Goal: Register for event/course: Sign up to attend an event or enroll in a course

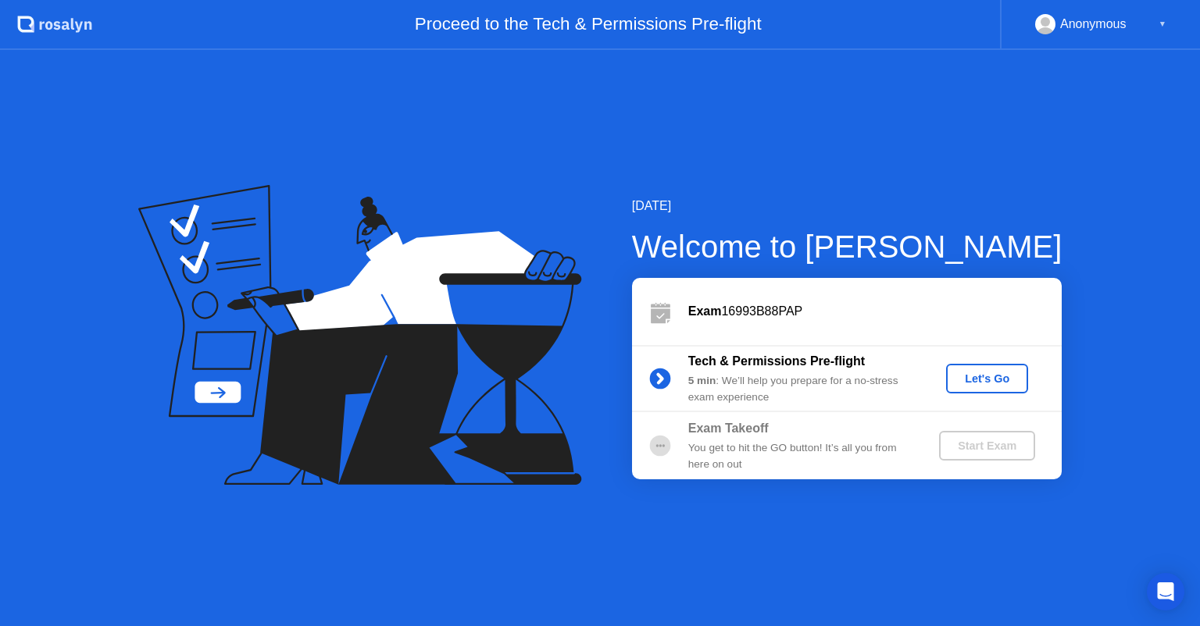
click at [990, 378] on div "Let's Go" at bounding box center [987, 379] width 70 height 12
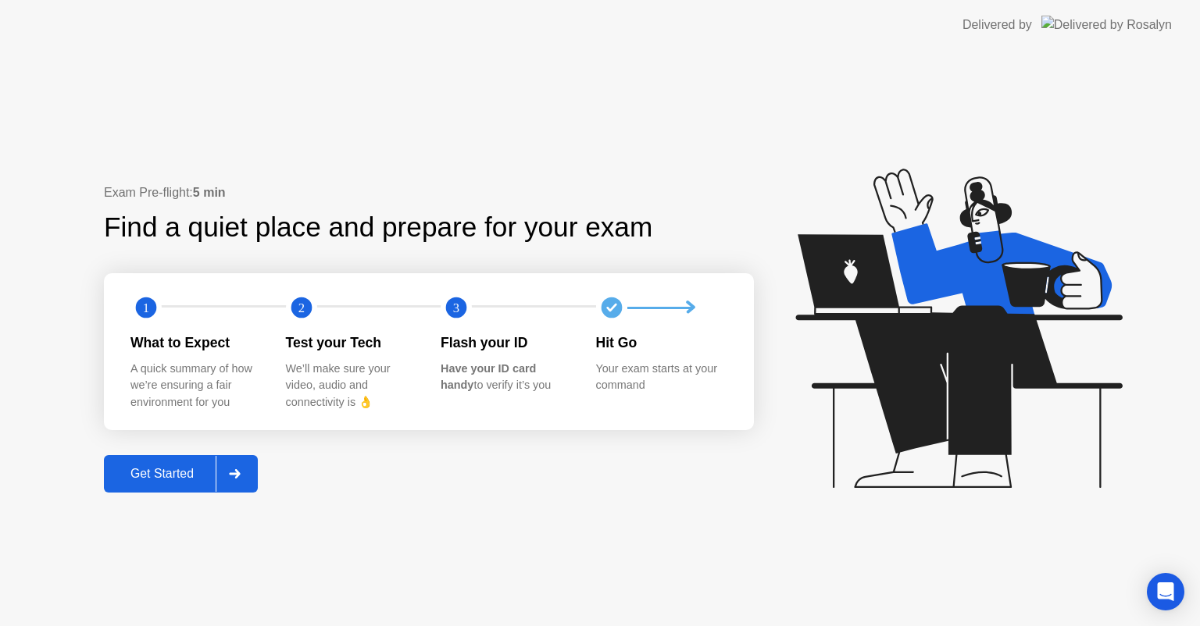
click at [180, 469] on div "Get Started" at bounding box center [162, 474] width 107 height 14
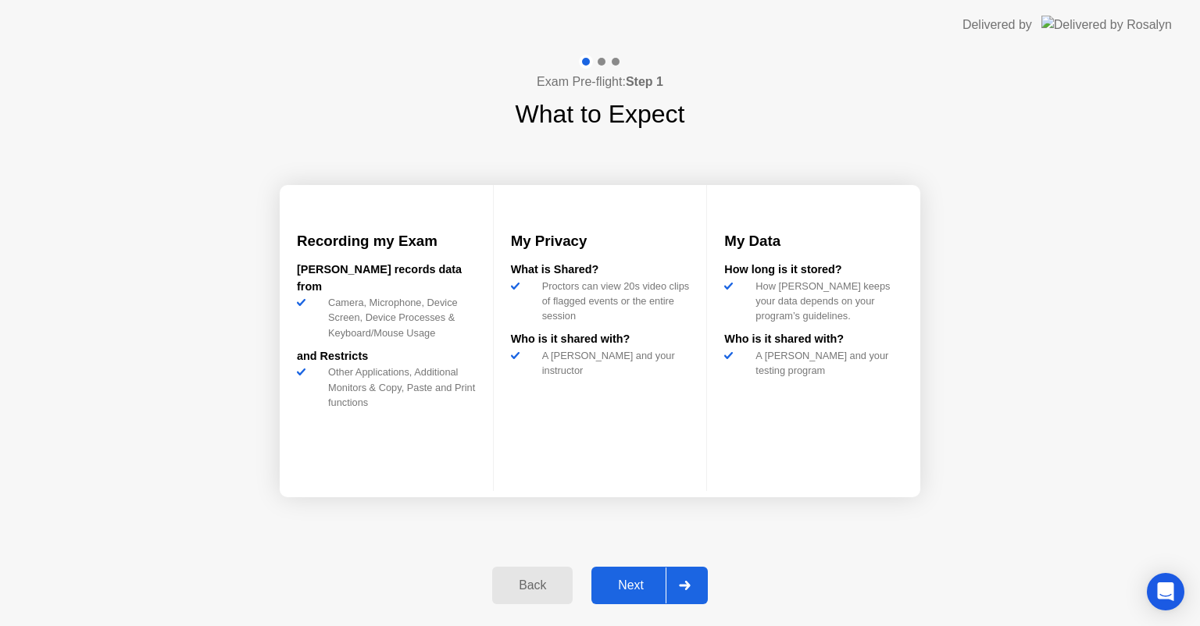
click at [632, 579] on div "Next" at bounding box center [631, 586] width 70 height 14
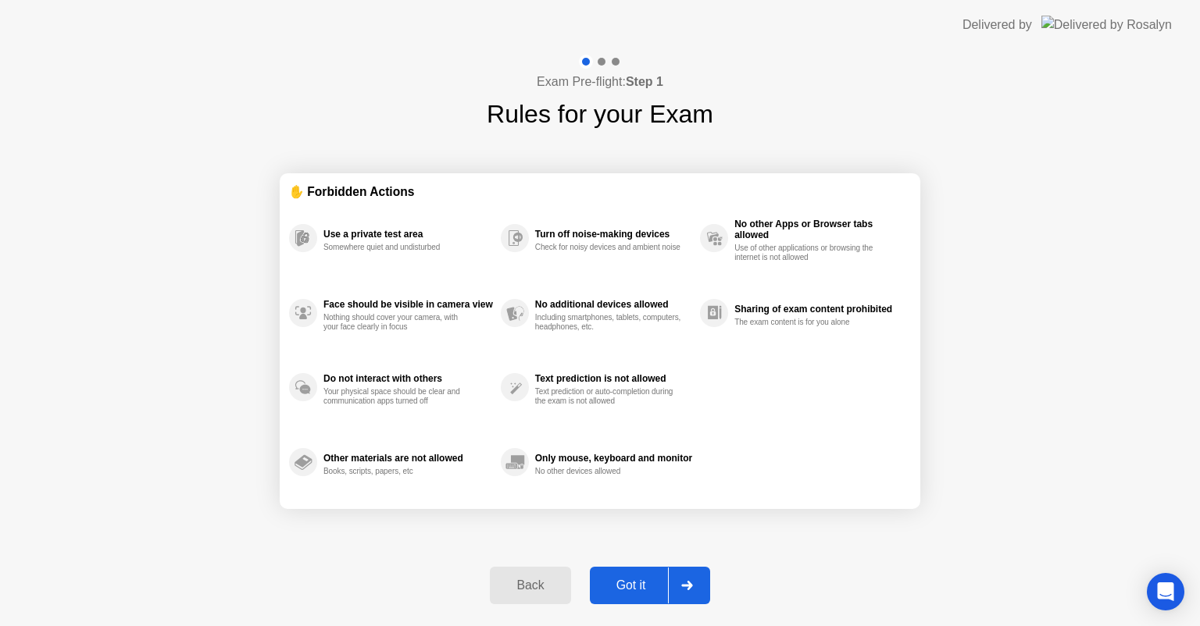
click at [632, 579] on div "Got it" at bounding box center [630, 586] width 73 height 14
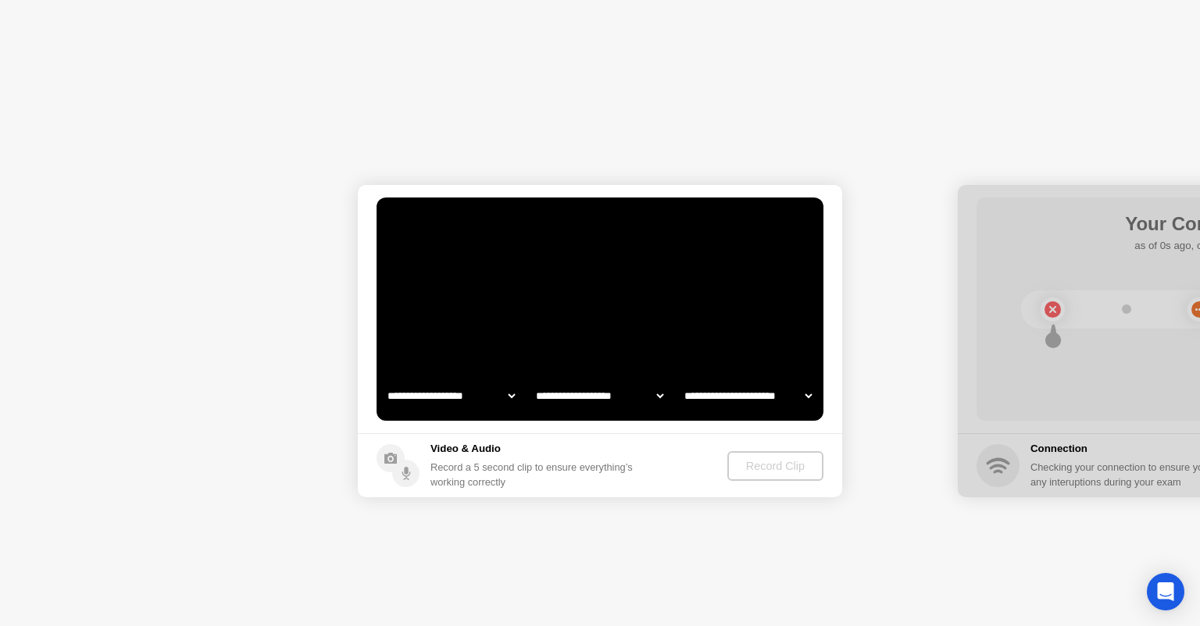
select select "**********"
select select "*******"
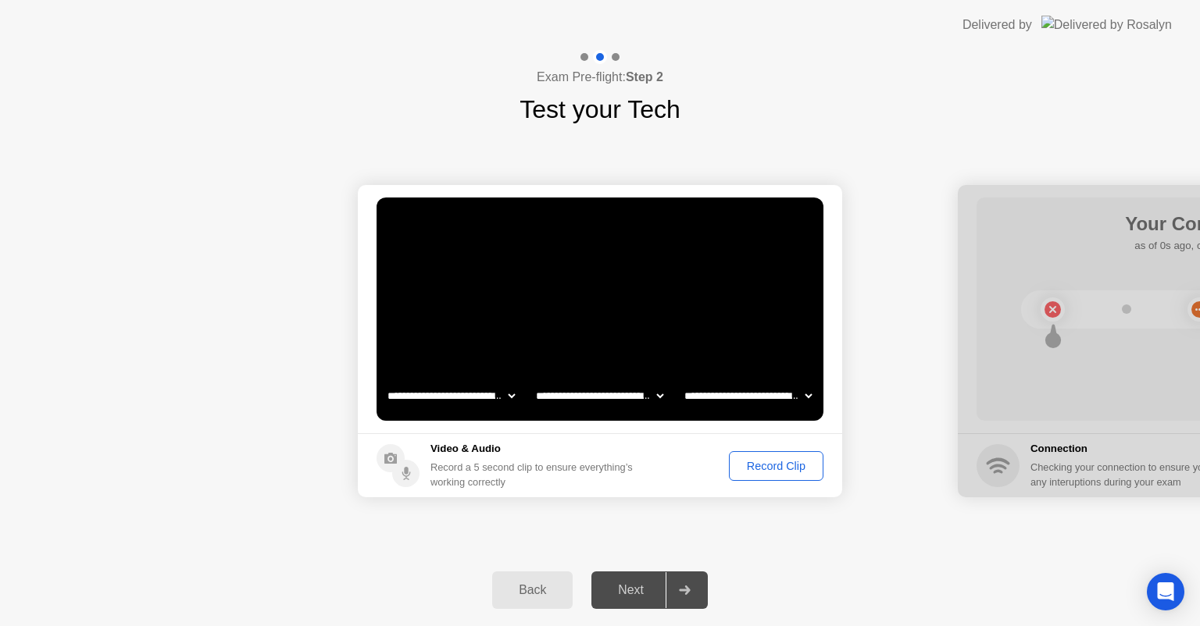
click at [790, 395] on select "**********" at bounding box center [748, 395] width 134 height 31
click at [806, 394] on select "**********" at bounding box center [748, 395] width 134 height 31
click at [744, 394] on select "**********" at bounding box center [748, 395] width 134 height 31
click at [681, 380] on select "**********" at bounding box center [748, 395] width 134 height 31
click at [811, 394] on select "**********" at bounding box center [748, 395] width 134 height 31
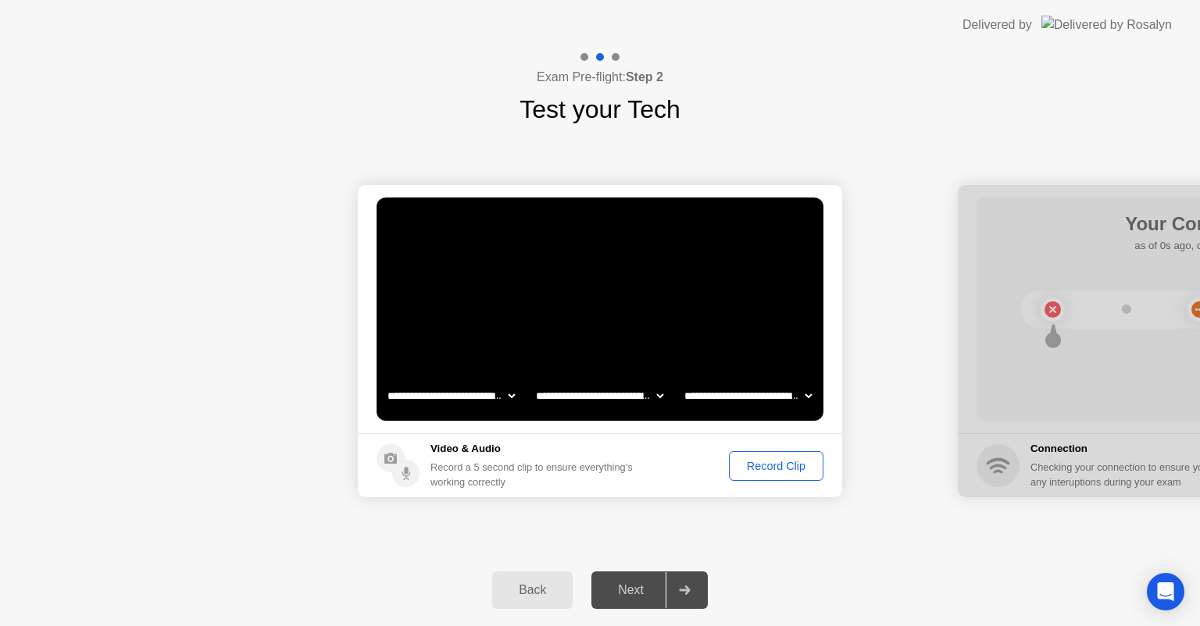
drag, startPoint x: 796, startPoint y: 532, endPoint x: 936, endPoint y: 350, distance: 229.5
click at [796, 532] on div "**********" at bounding box center [600, 341] width 1200 height 426
click at [644, 590] on div "Next" at bounding box center [631, 590] width 70 height 14
click at [631, 590] on div "Next" at bounding box center [631, 590] width 70 height 14
click at [640, 590] on div "Next" at bounding box center [631, 590] width 70 height 14
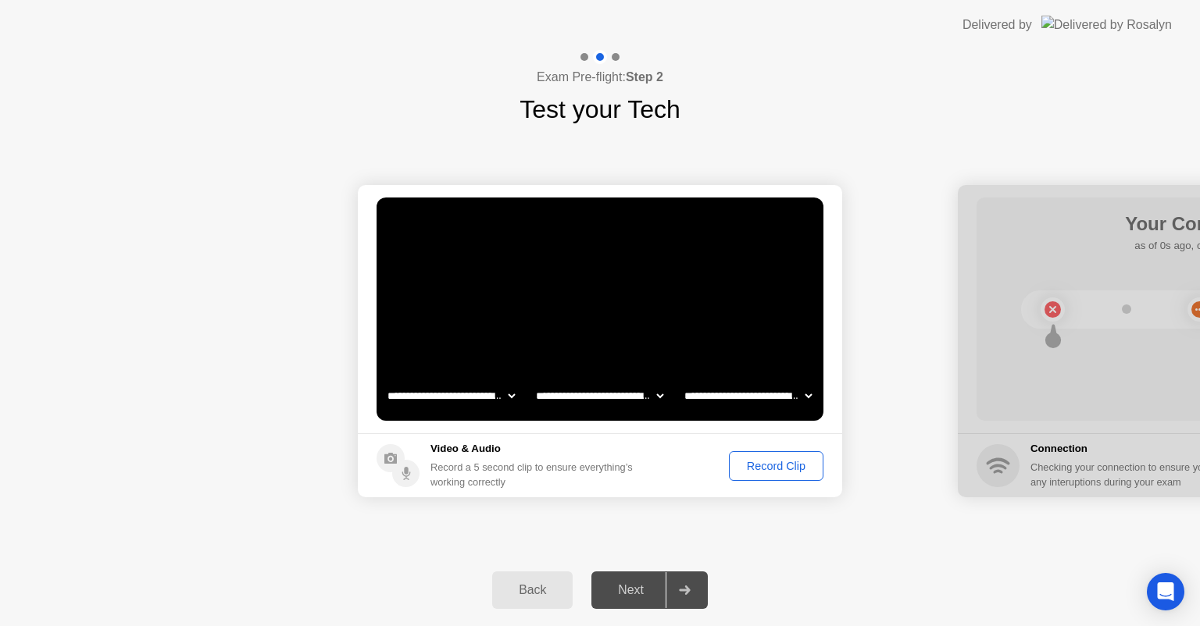
click at [765, 469] on div "Record Clip" at bounding box center [776, 466] width 84 height 12
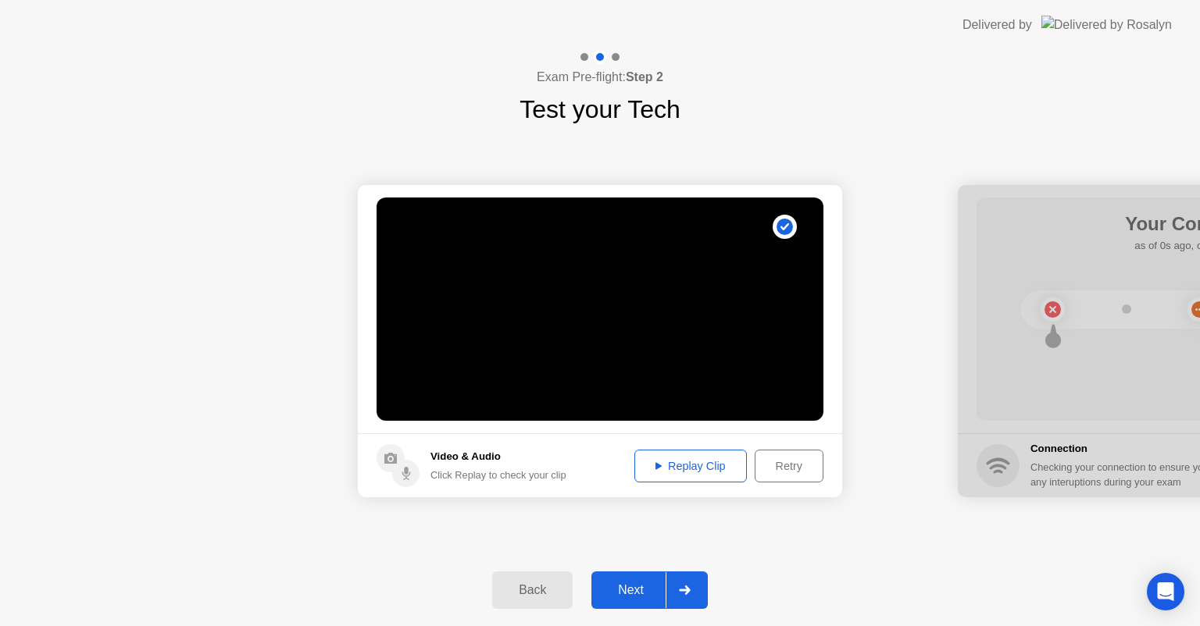
click at [689, 464] on div "Replay Clip" at bounding box center [691, 466] width 102 height 12
click at [636, 588] on div "Next" at bounding box center [631, 590] width 70 height 14
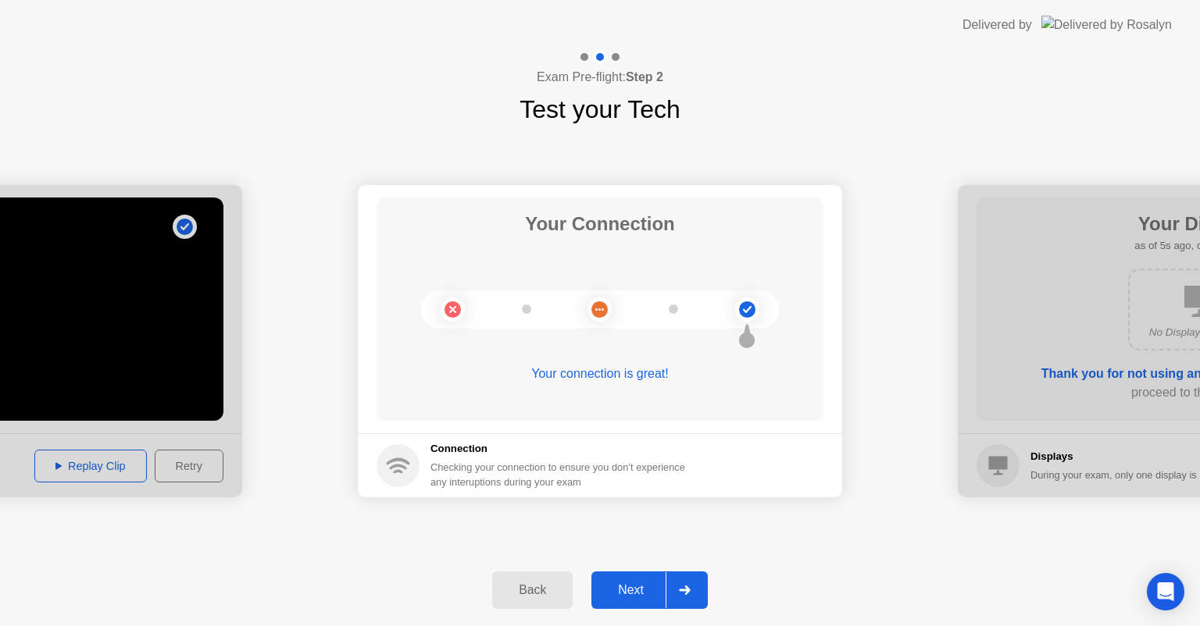
click at [628, 584] on div "Next" at bounding box center [631, 590] width 70 height 14
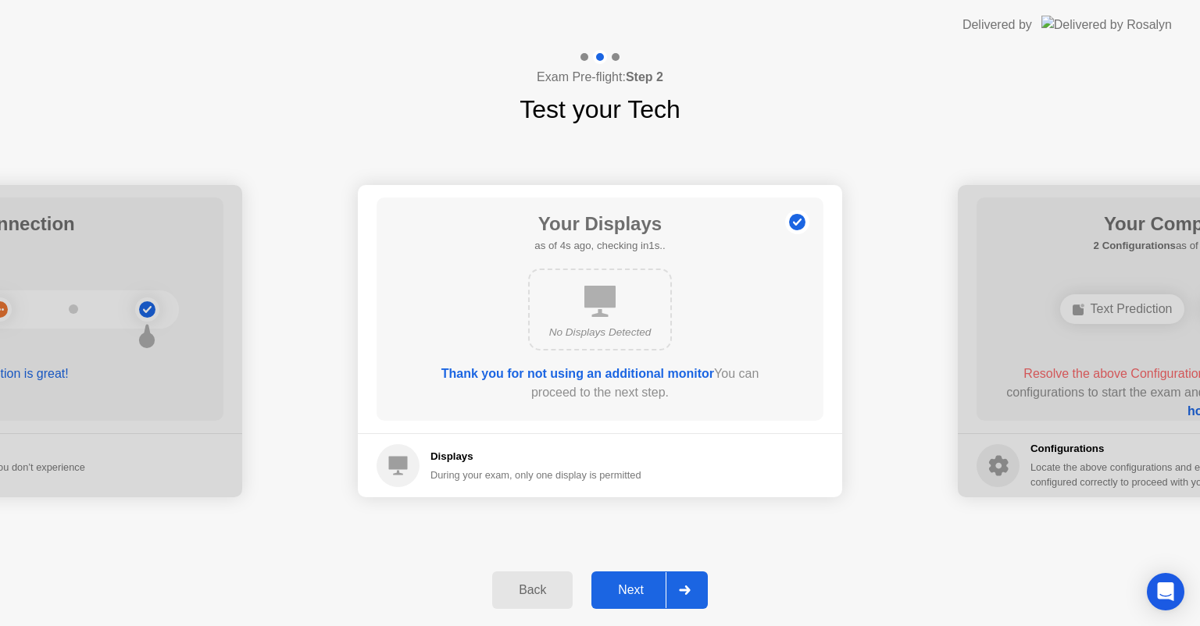
click at [634, 589] on div "Next" at bounding box center [631, 590] width 70 height 14
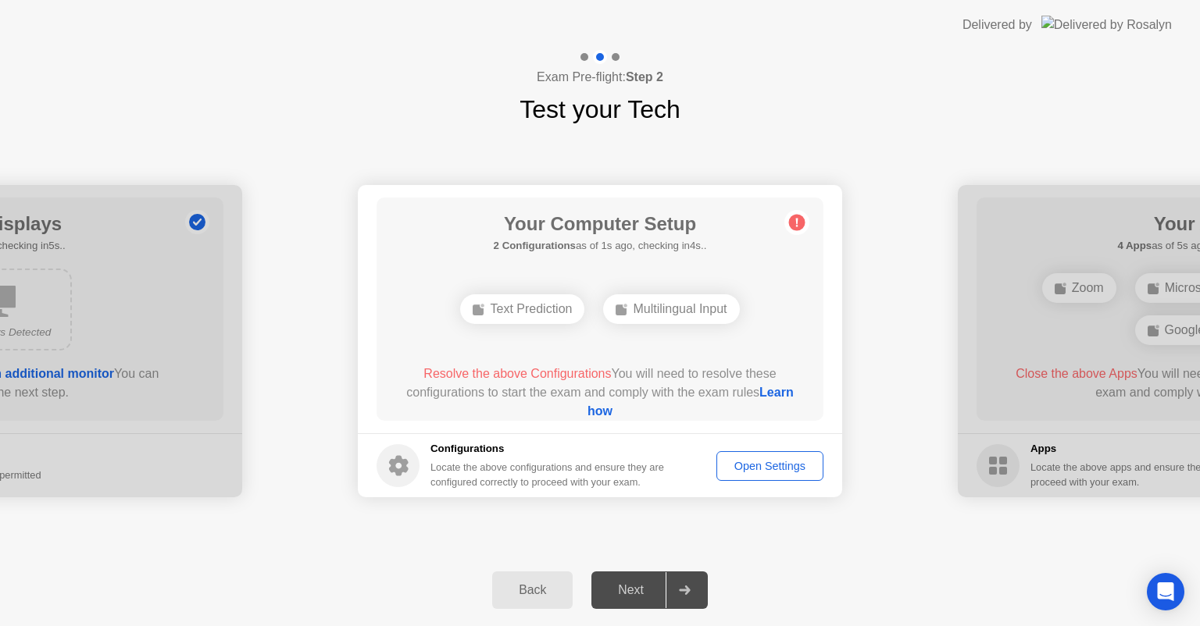
click at [636, 595] on div "Next" at bounding box center [631, 590] width 70 height 14
click at [627, 587] on div "Next" at bounding box center [631, 590] width 70 height 14
click at [756, 463] on div "Open Settings" at bounding box center [770, 466] width 96 height 12
click at [684, 309] on div "Multilingual Input" at bounding box center [671, 309] width 136 height 30
click at [534, 308] on div "Text Prediction" at bounding box center [522, 309] width 124 height 30
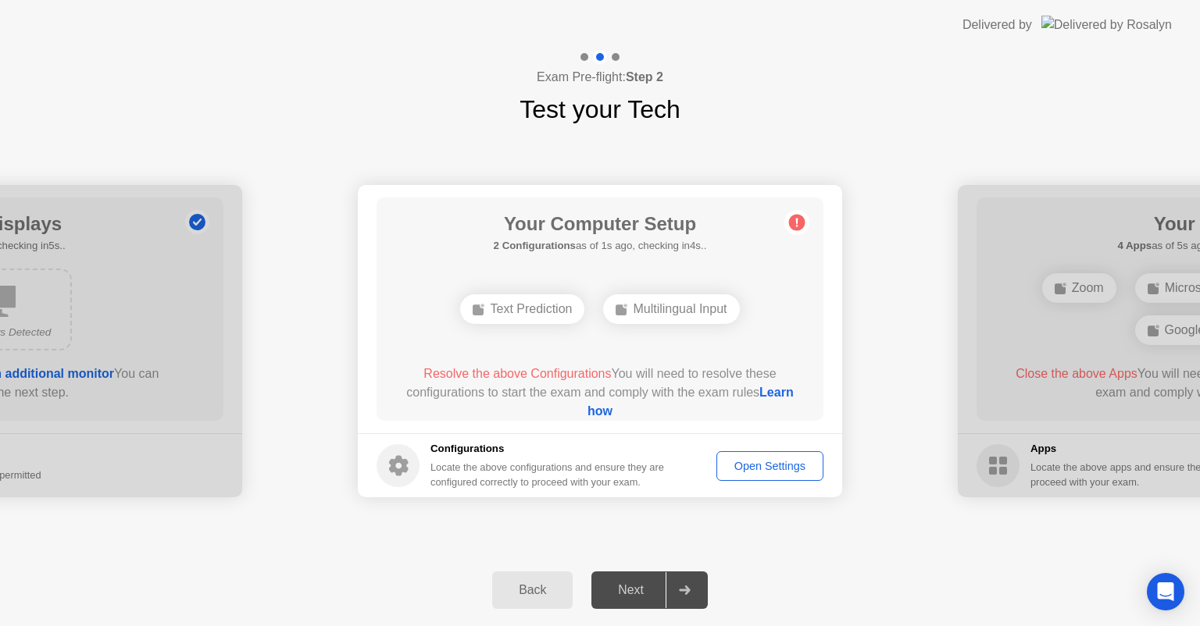
click at [591, 409] on link "Learn how" at bounding box center [690, 402] width 206 height 32
click at [750, 460] on div "Open Settings" at bounding box center [770, 466] width 96 height 12
click at [775, 464] on div "Open Settings" at bounding box center [770, 466] width 96 height 12
click at [533, 308] on div "Text Prediction" at bounding box center [522, 309] width 124 height 30
click at [745, 463] on div "Open Settings" at bounding box center [770, 466] width 96 height 12
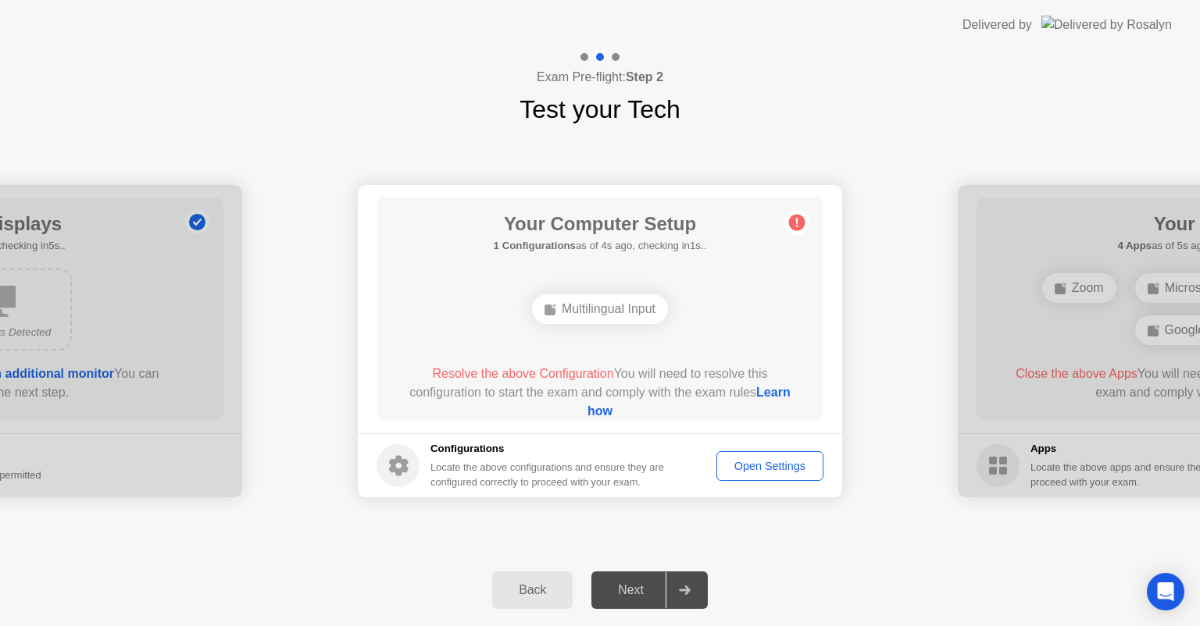
click at [752, 462] on div "Open Settings" at bounding box center [770, 466] width 96 height 12
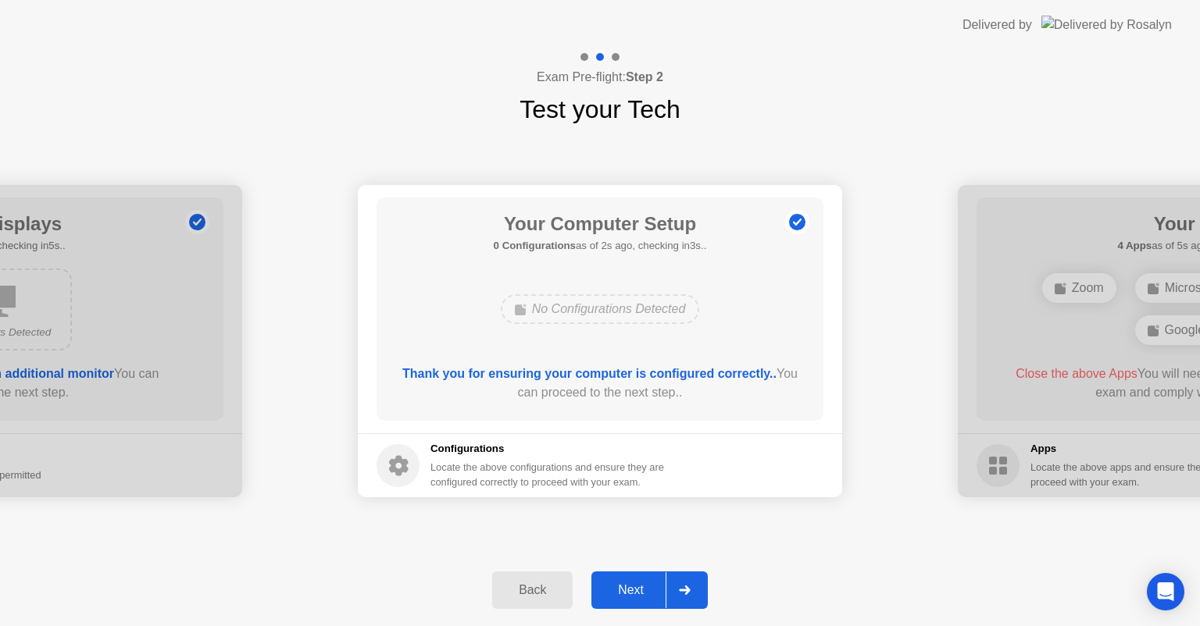
click at [632, 585] on div "Next" at bounding box center [631, 590] width 70 height 14
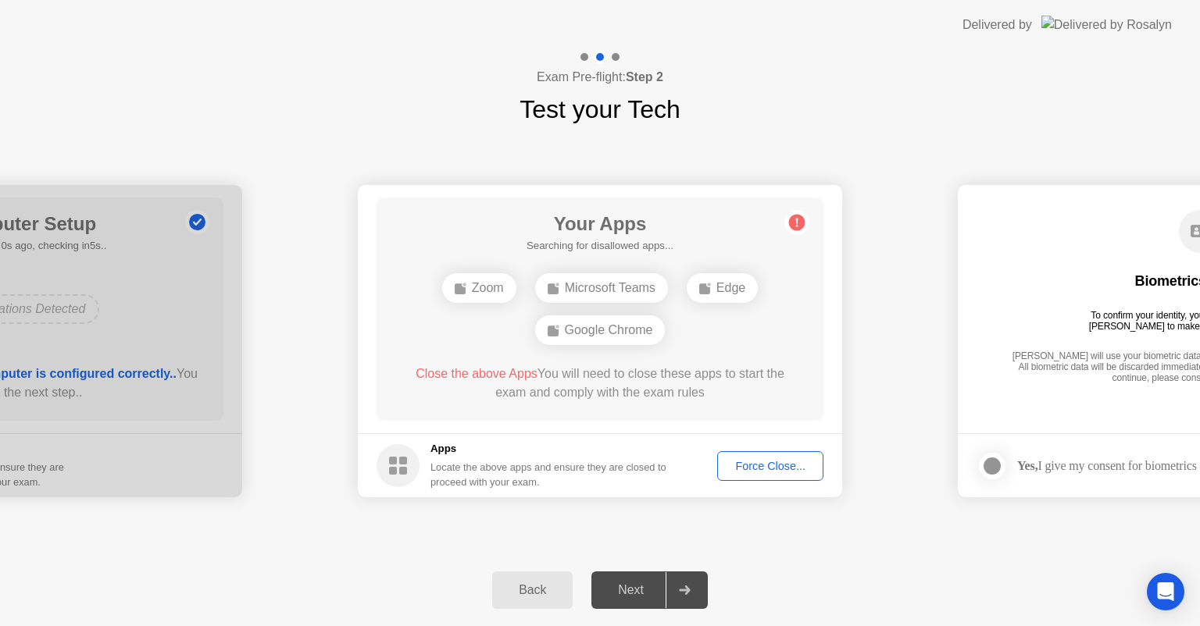
click at [762, 465] on div "Force Close..." at bounding box center [770, 466] width 95 height 12
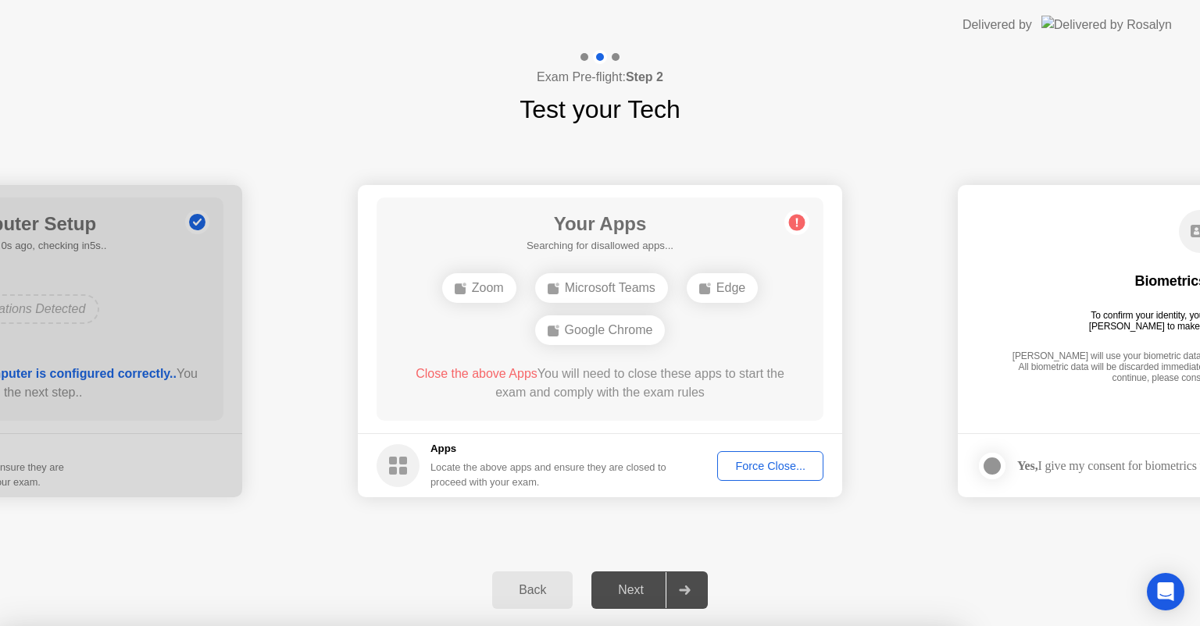
click at [784, 626] on div at bounding box center [600, 626] width 1200 height 0
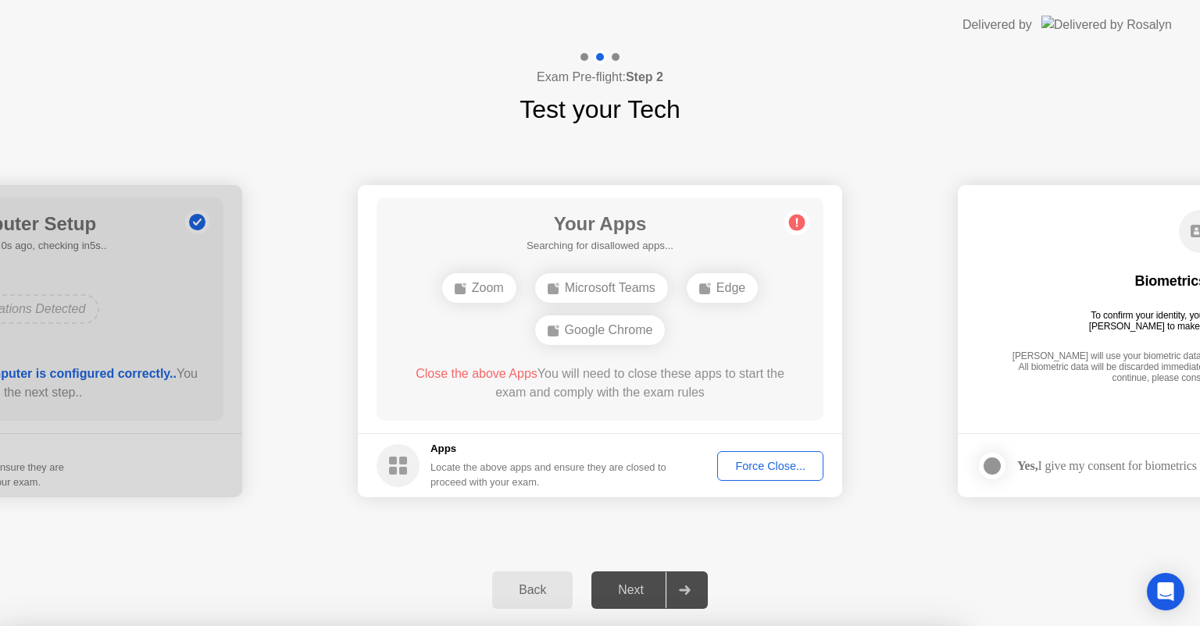
click at [764, 626] on div at bounding box center [600, 626] width 1200 height 0
click at [763, 626] on div at bounding box center [600, 626] width 1200 height 0
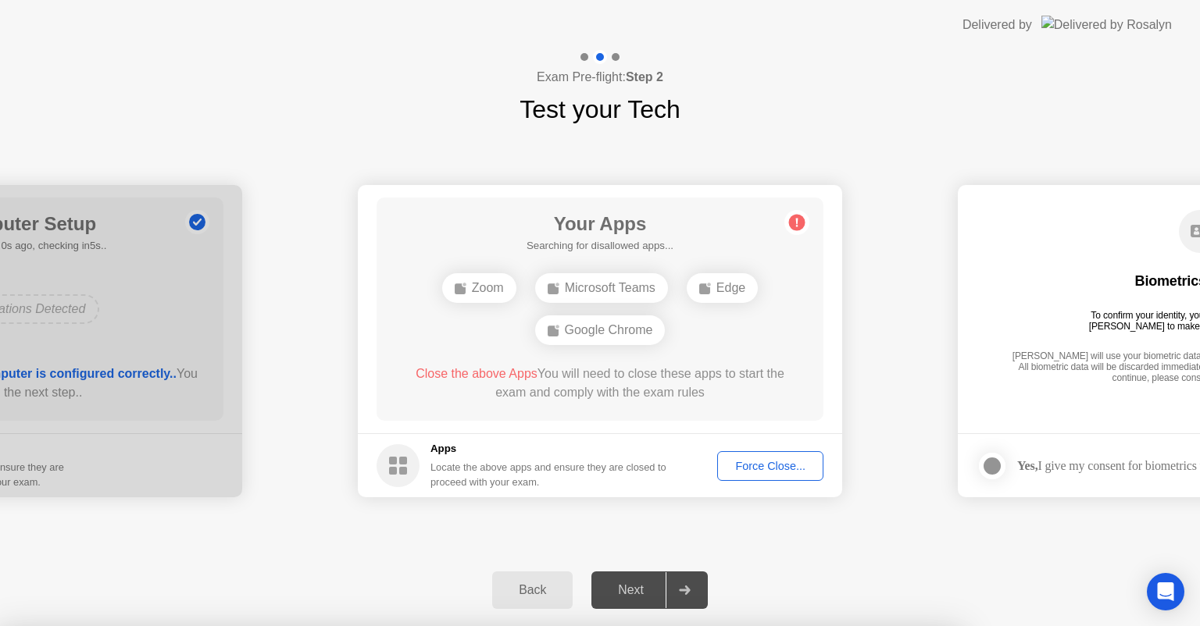
click at [763, 626] on div at bounding box center [600, 626] width 1200 height 0
click at [631, 626] on div at bounding box center [600, 626] width 1200 height 0
click at [689, 626] on div at bounding box center [600, 626] width 1200 height 0
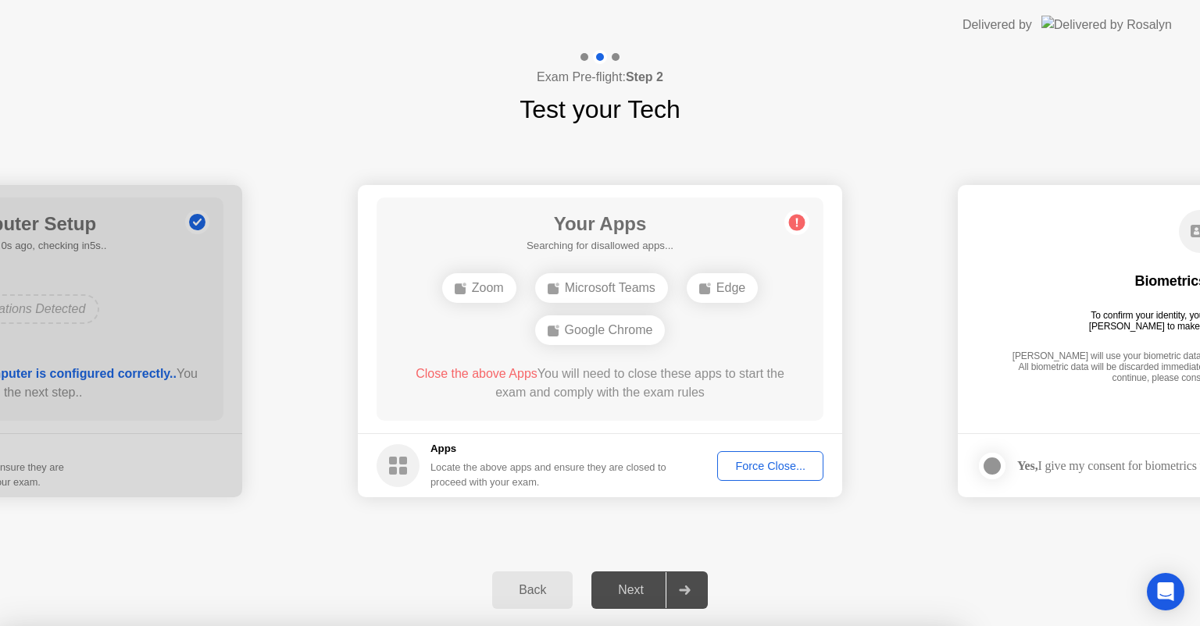
click at [796, 626] on div at bounding box center [600, 626] width 1200 height 0
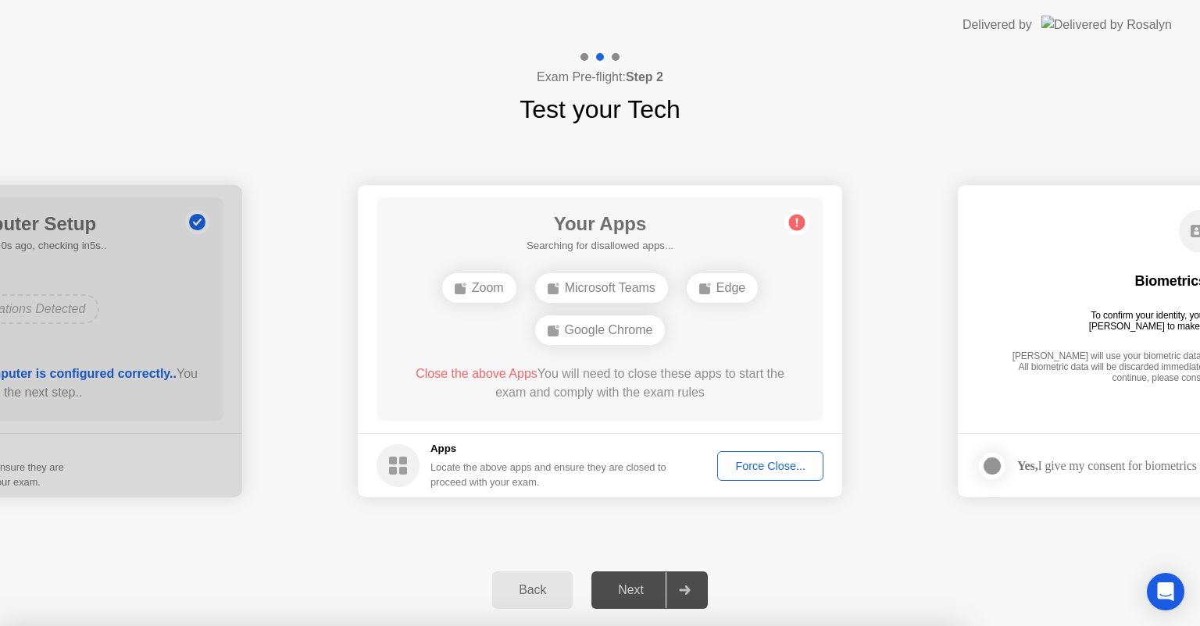
click at [688, 626] on div at bounding box center [600, 626] width 1200 height 0
click at [619, 626] on div at bounding box center [600, 626] width 1200 height 0
click at [791, 626] on div at bounding box center [600, 626] width 1200 height 0
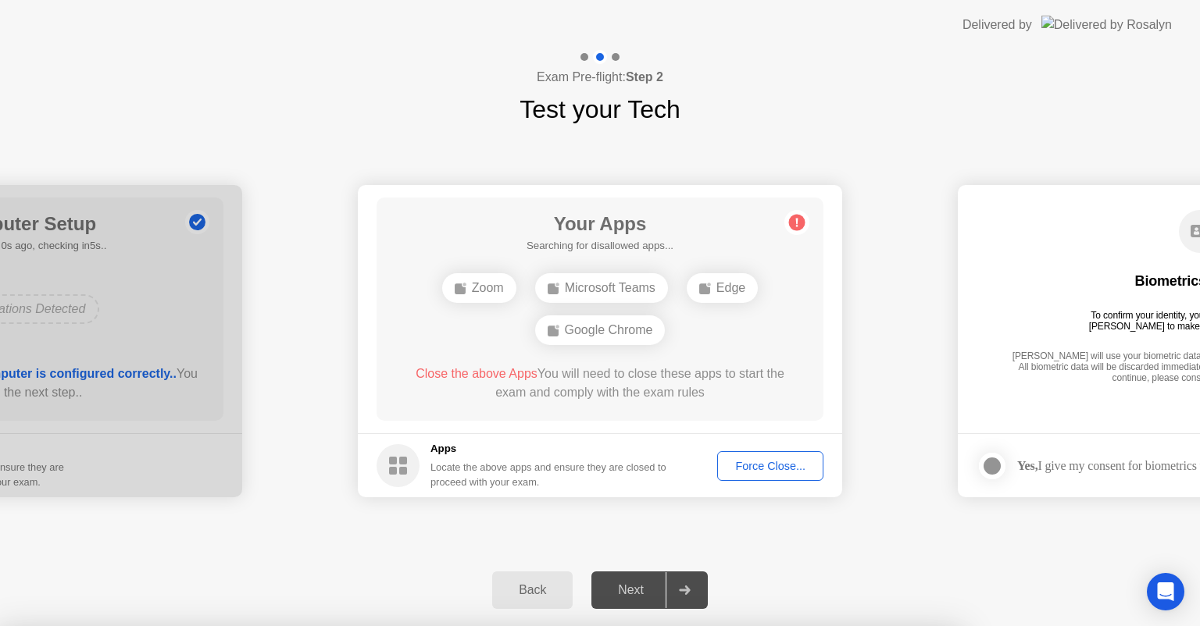
click at [791, 626] on div at bounding box center [600, 626] width 1200 height 0
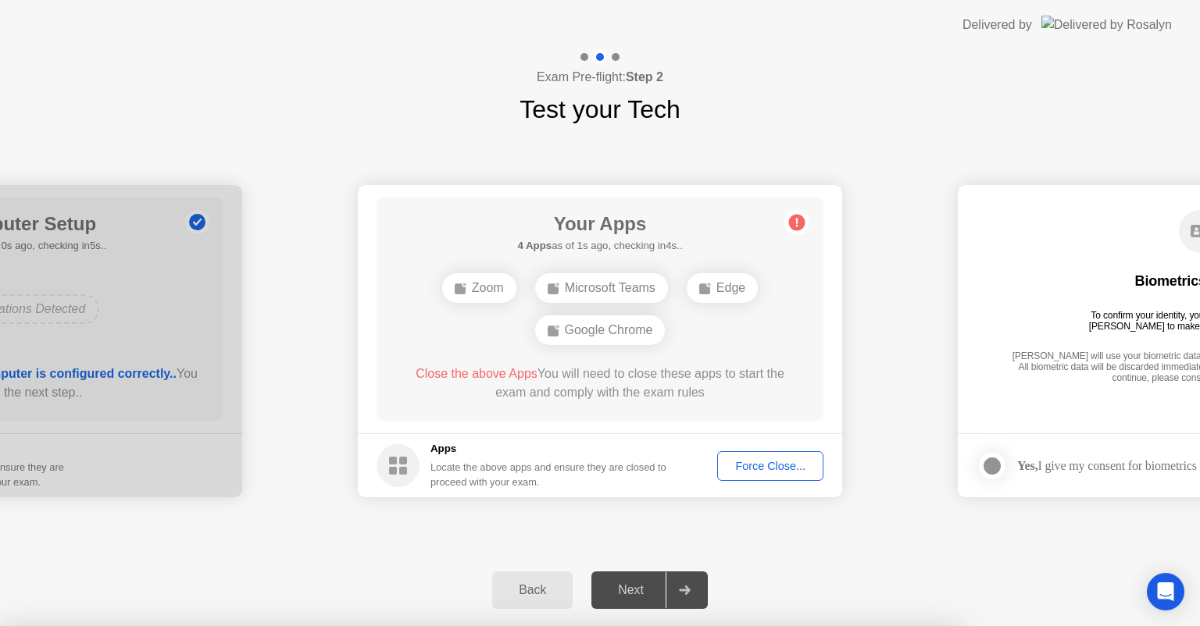
click at [637, 626] on div at bounding box center [600, 626] width 1200 height 0
click at [678, 626] on div at bounding box center [600, 626] width 1200 height 0
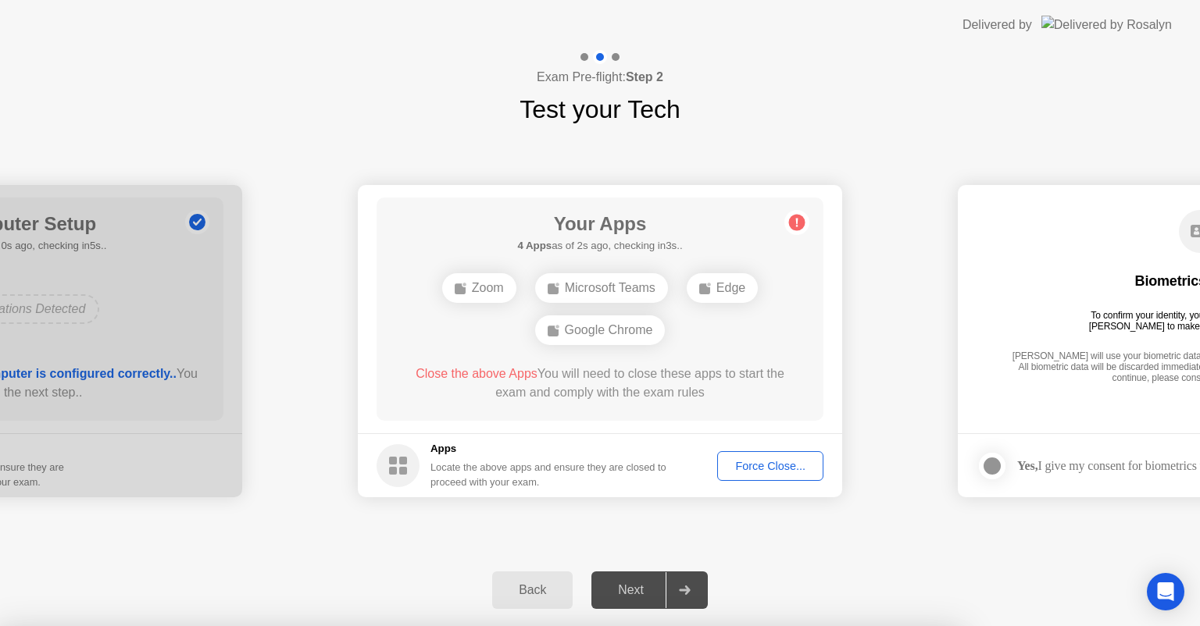
click at [640, 626] on div at bounding box center [600, 626] width 1200 height 0
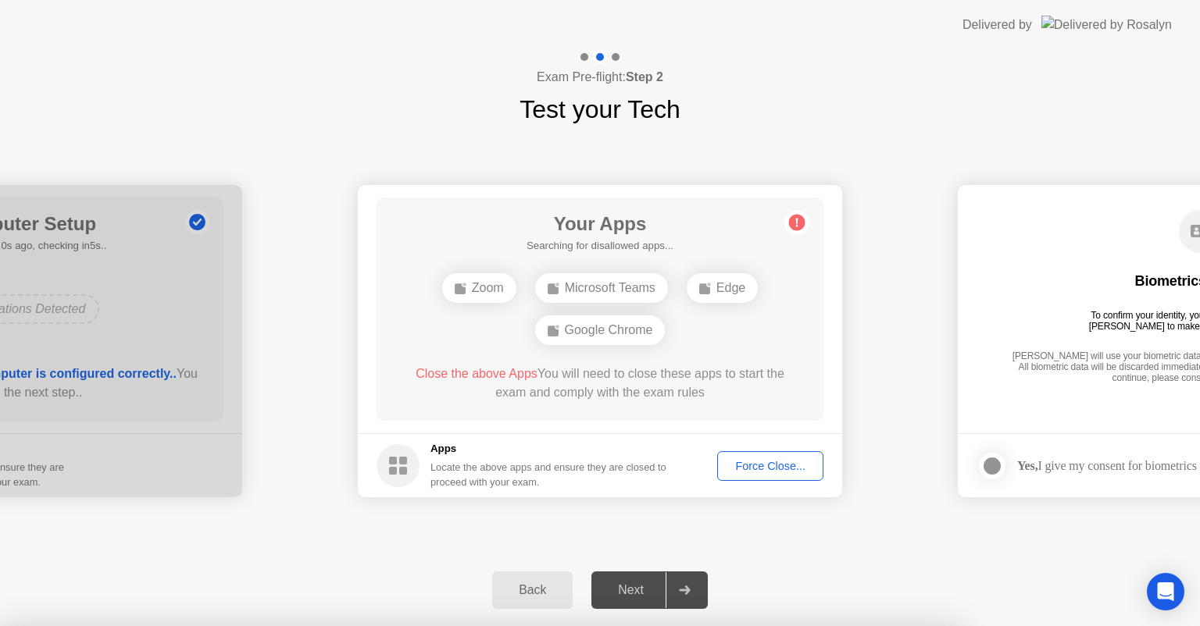
click at [769, 626] on div at bounding box center [600, 626] width 1200 height 0
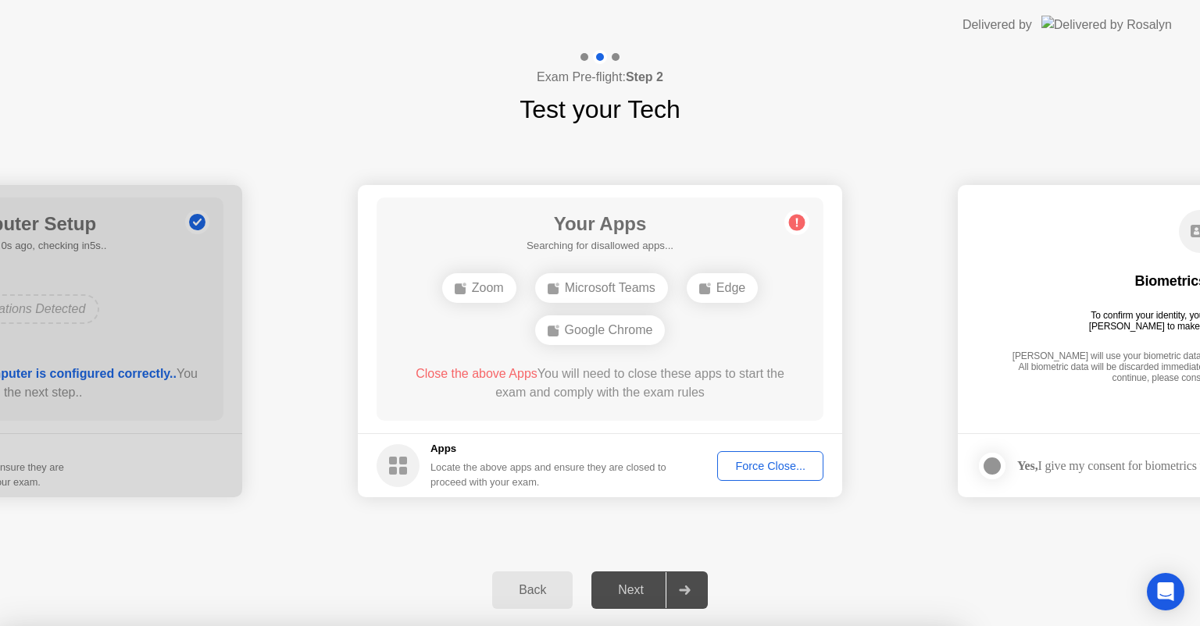
click at [530, 626] on div at bounding box center [600, 626] width 1200 height 0
click at [691, 626] on div at bounding box center [600, 626] width 1200 height 0
click at [761, 626] on div at bounding box center [600, 626] width 1200 height 0
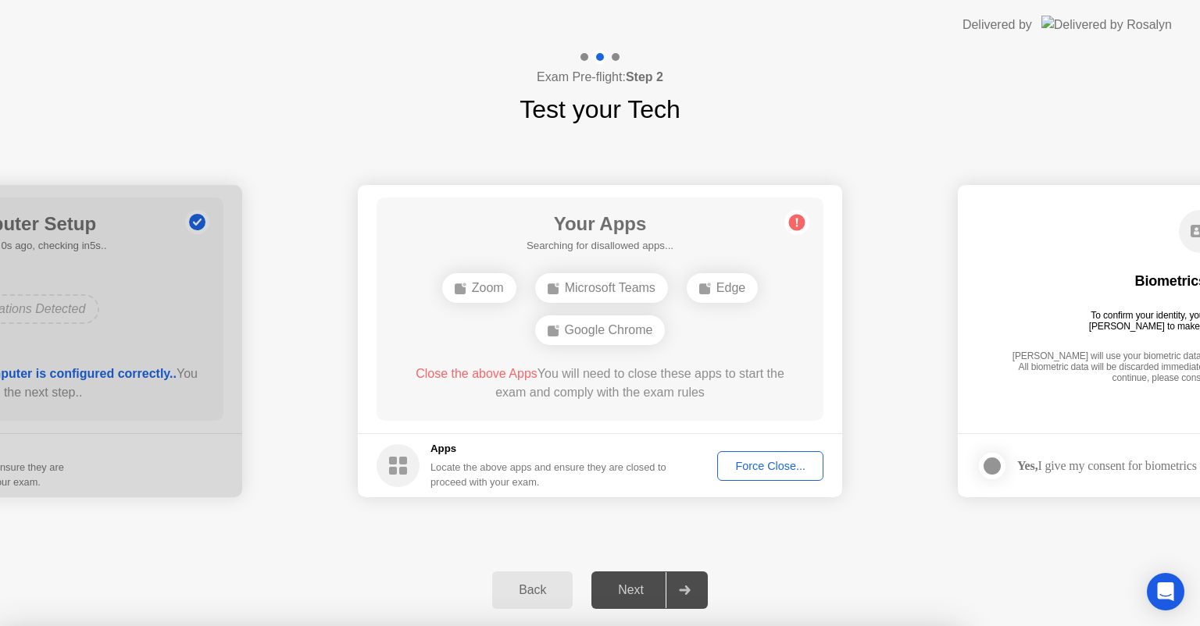
click at [761, 626] on div at bounding box center [600, 626] width 1200 height 0
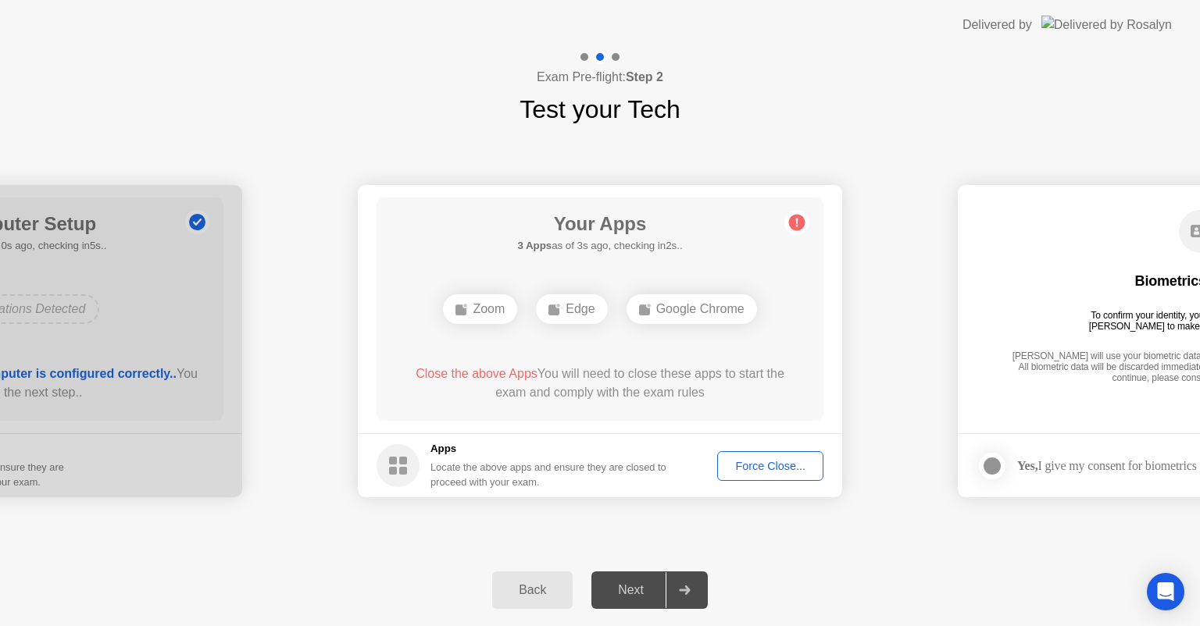
click at [759, 465] on div "Force Close..." at bounding box center [770, 466] width 95 height 12
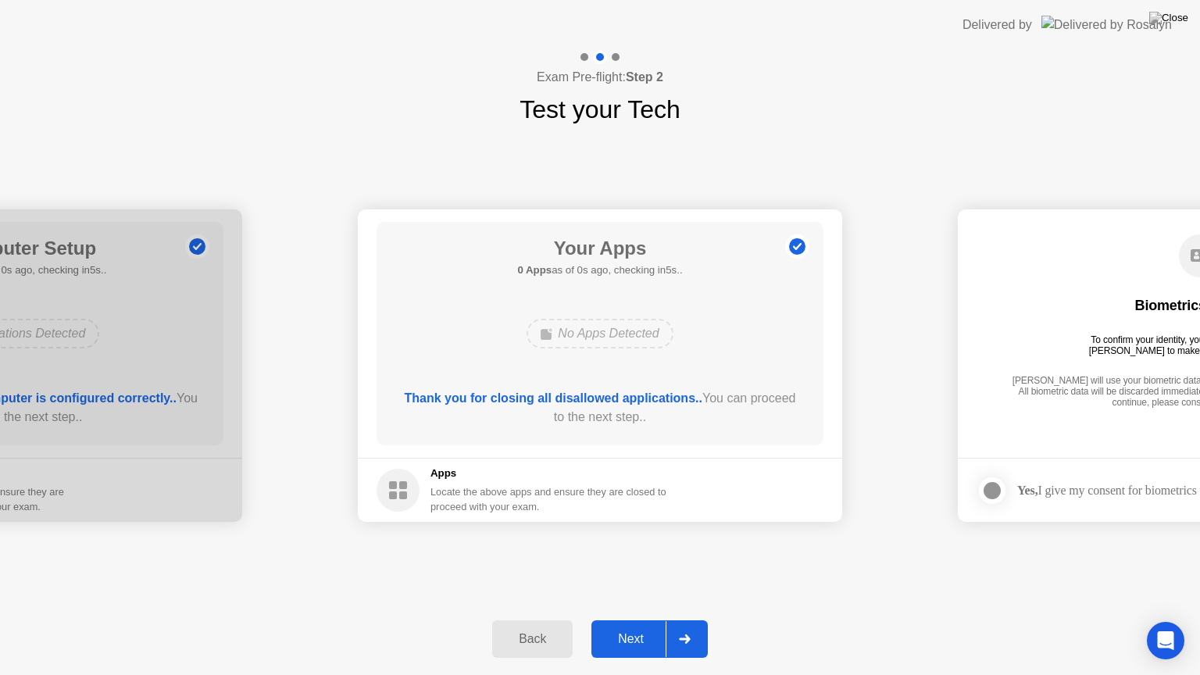
click at [637, 626] on div "Next" at bounding box center [631, 639] width 70 height 14
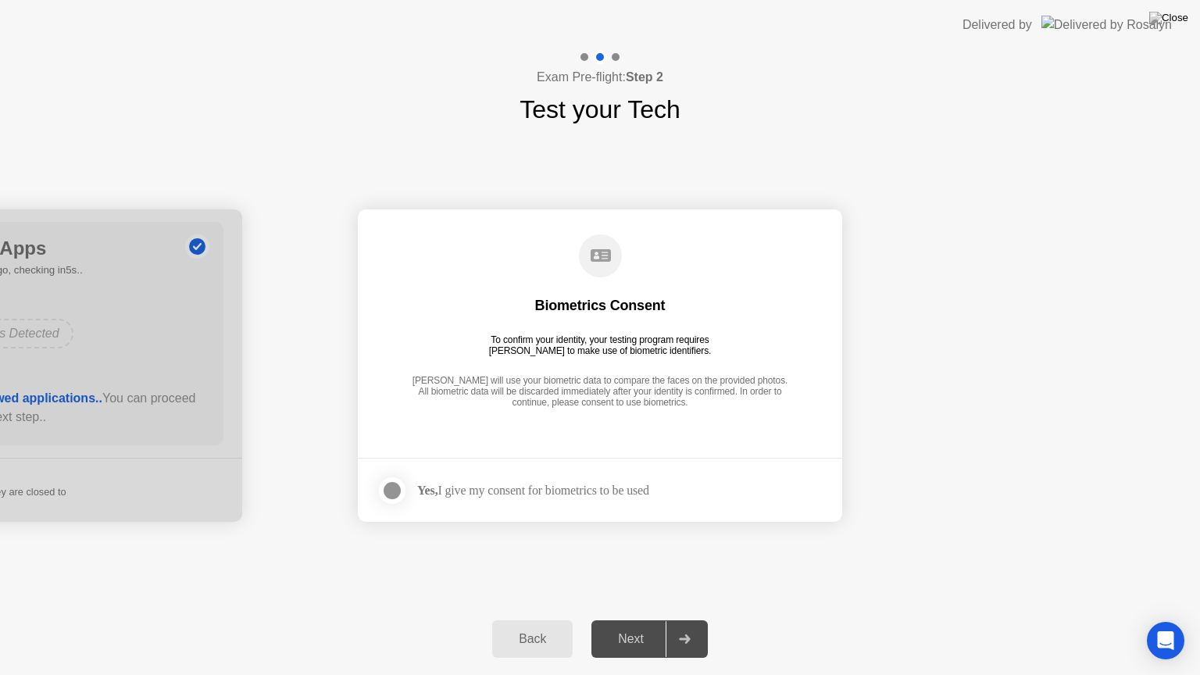
click at [393, 491] on div at bounding box center [392, 490] width 19 height 19
click at [634, 626] on div "Next" at bounding box center [631, 639] width 70 height 14
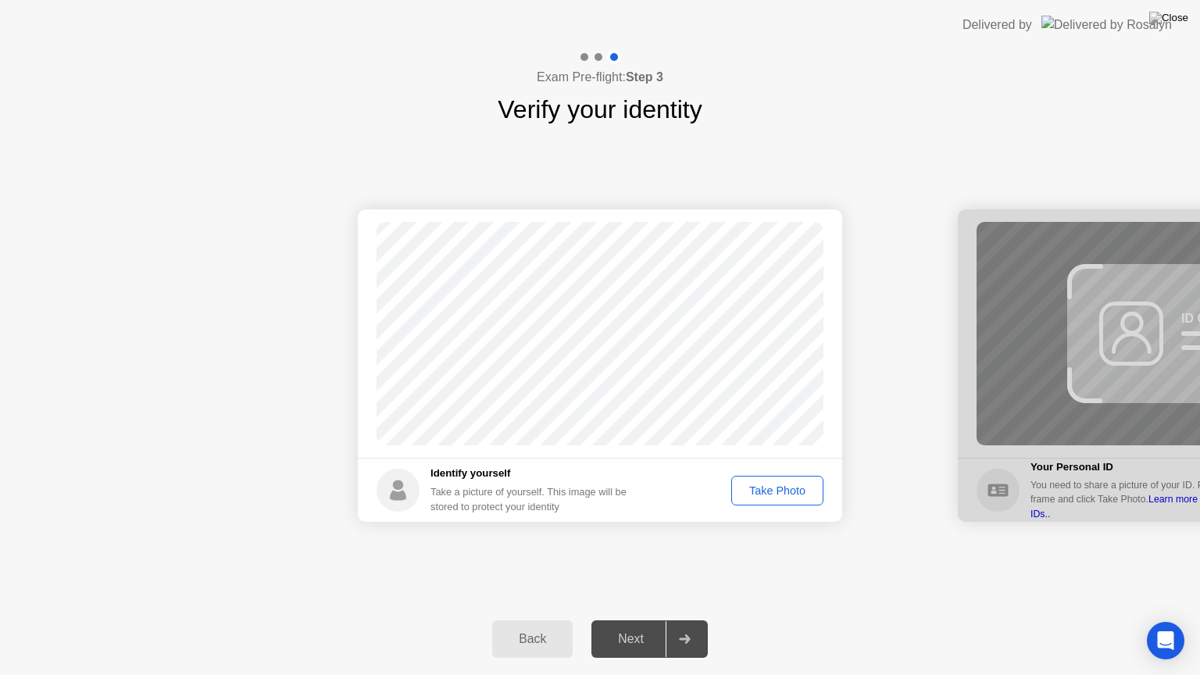
click at [780, 490] on div "Take Photo" at bounding box center [777, 490] width 81 height 12
click at [635, 626] on div "Next" at bounding box center [631, 639] width 70 height 14
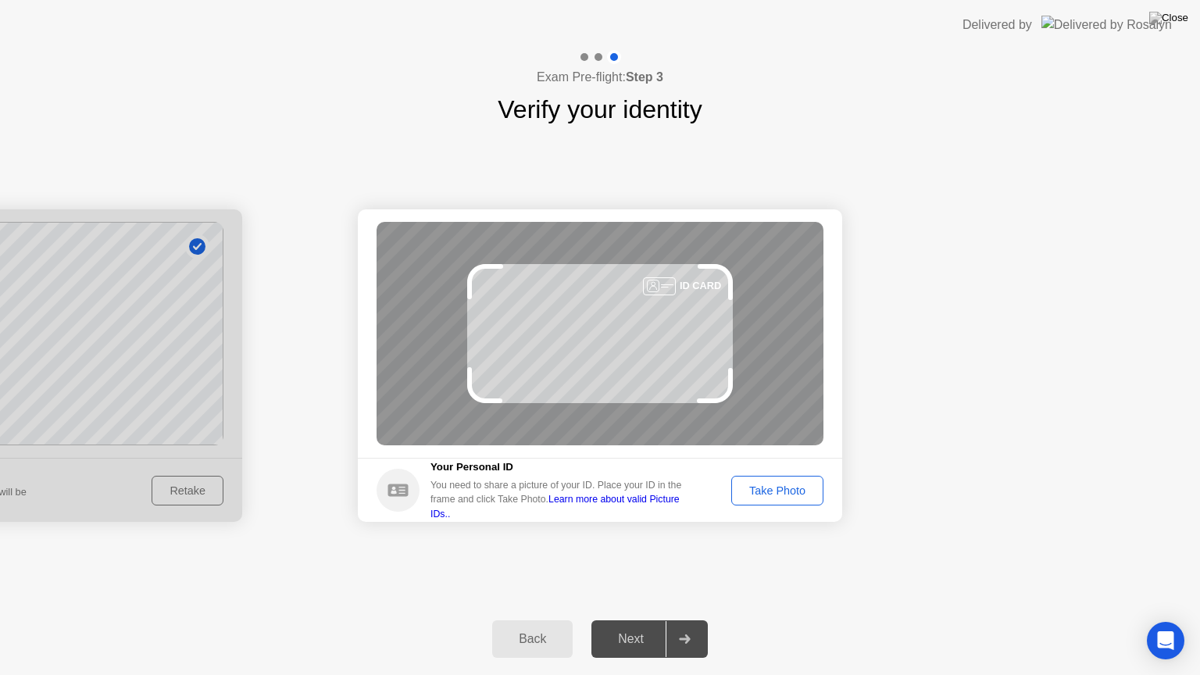
click at [775, 487] on div "Take Photo" at bounding box center [777, 490] width 81 height 12
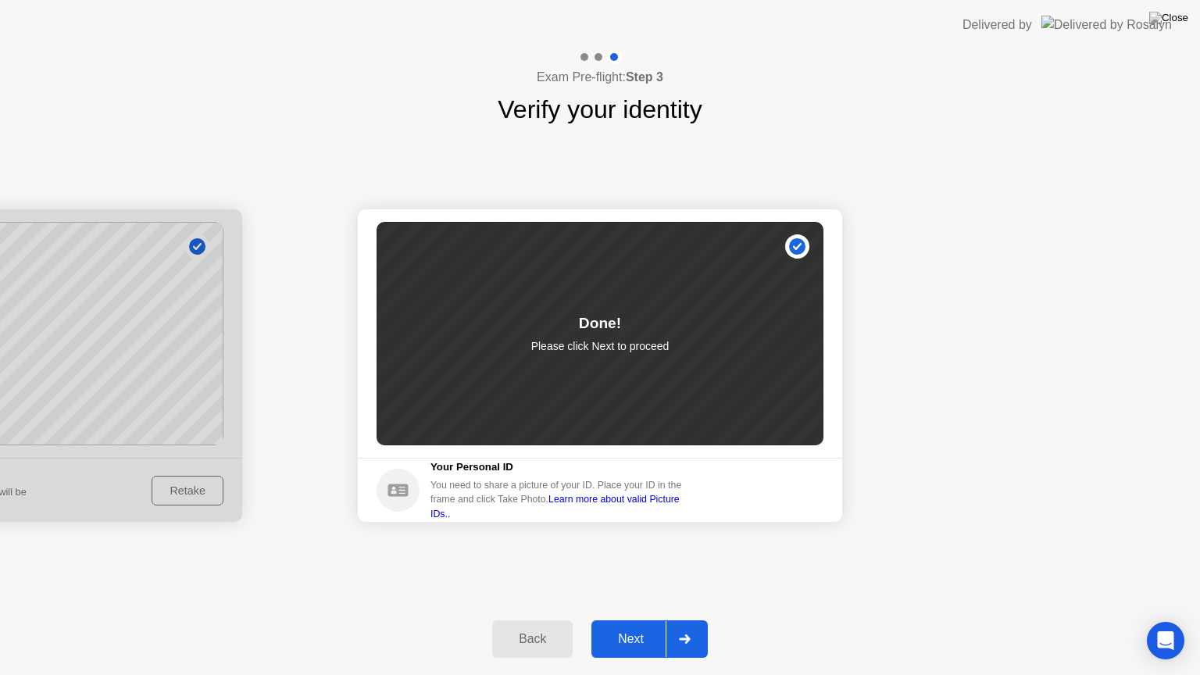
click at [628, 626] on div "Next" at bounding box center [631, 639] width 70 height 14
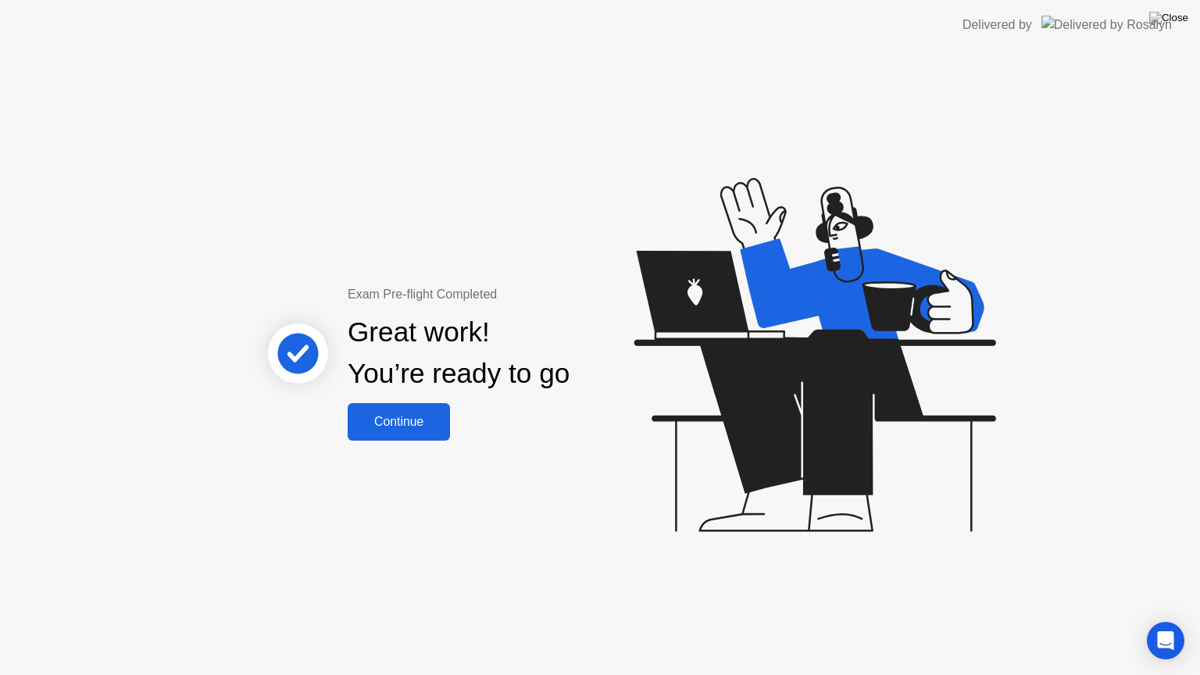
click at [399, 421] on div "Continue" at bounding box center [398, 422] width 93 height 14
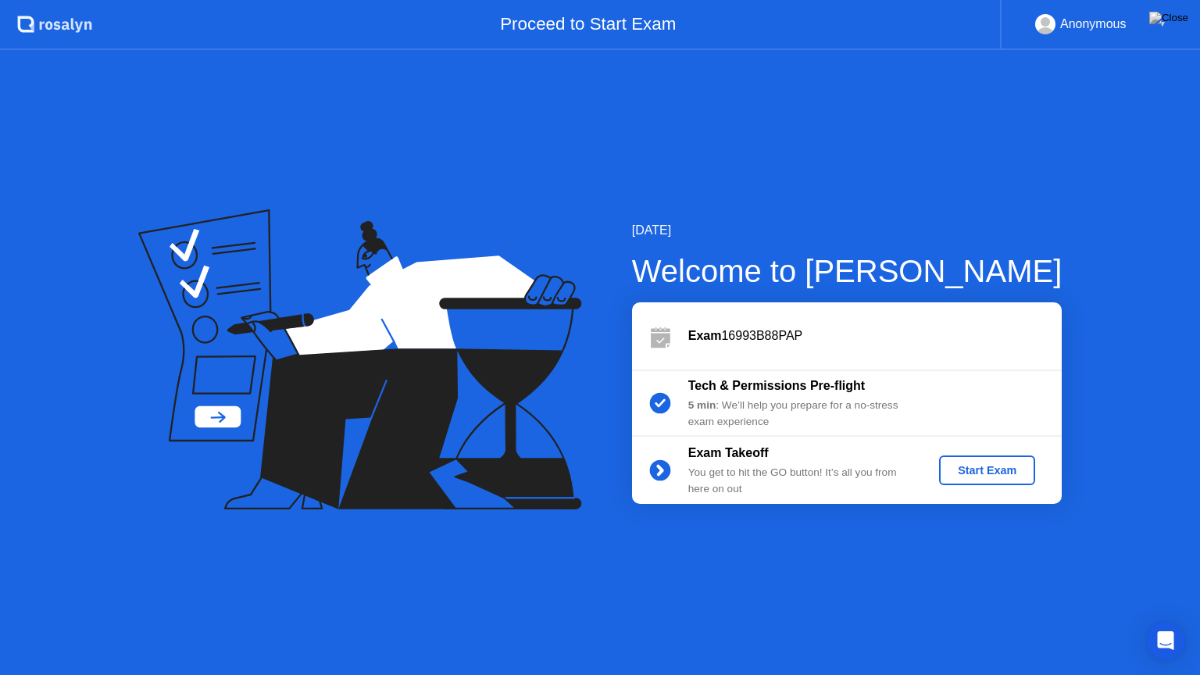
click at [985, 467] on div "Start Exam" at bounding box center [987, 470] width 84 height 12
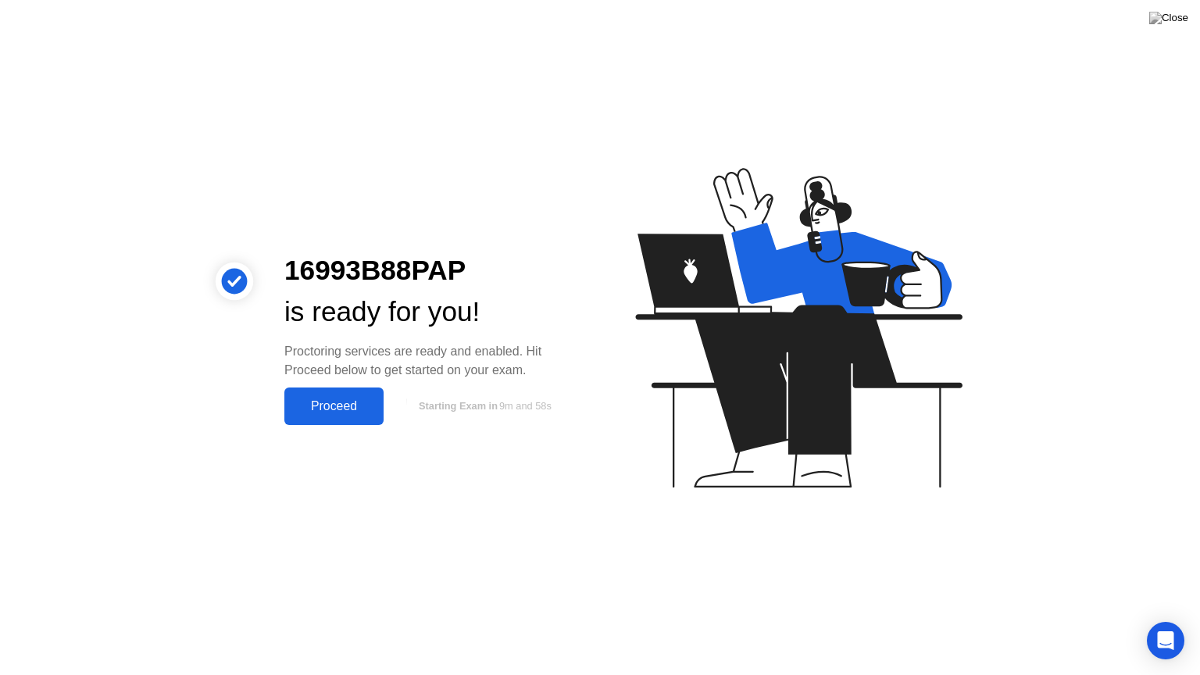
click at [331, 400] on div "Proceed" at bounding box center [334, 406] width 90 height 14
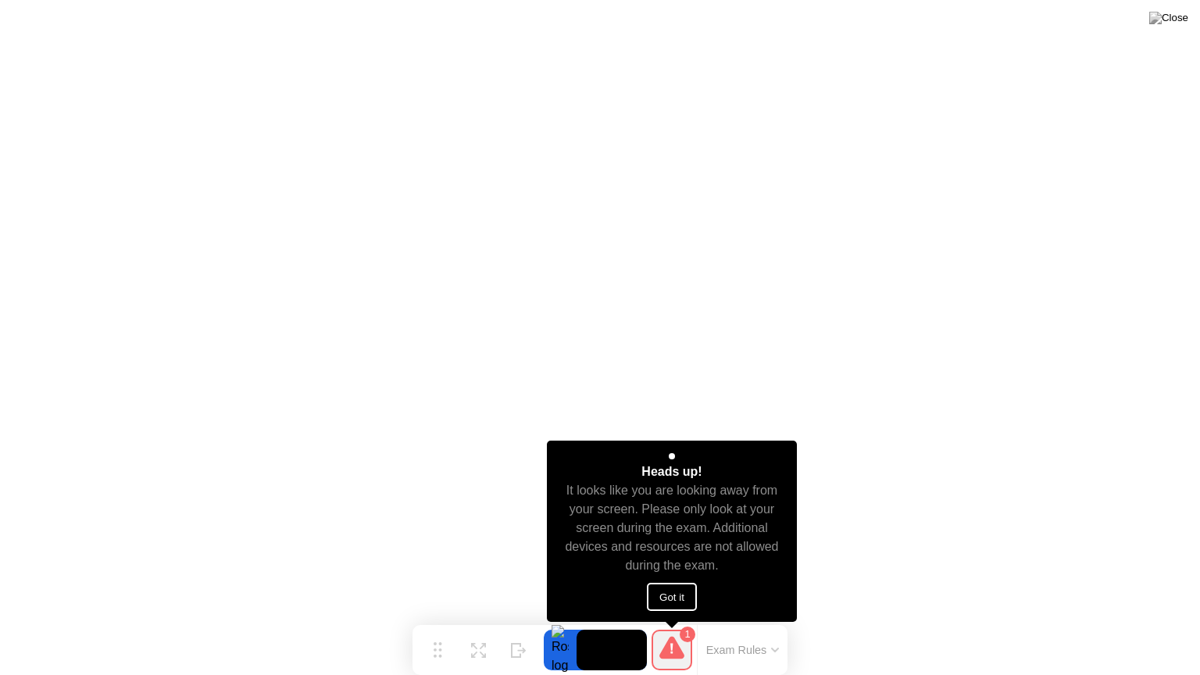
click at [680, 593] on button "Got it" at bounding box center [672, 597] width 50 height 28
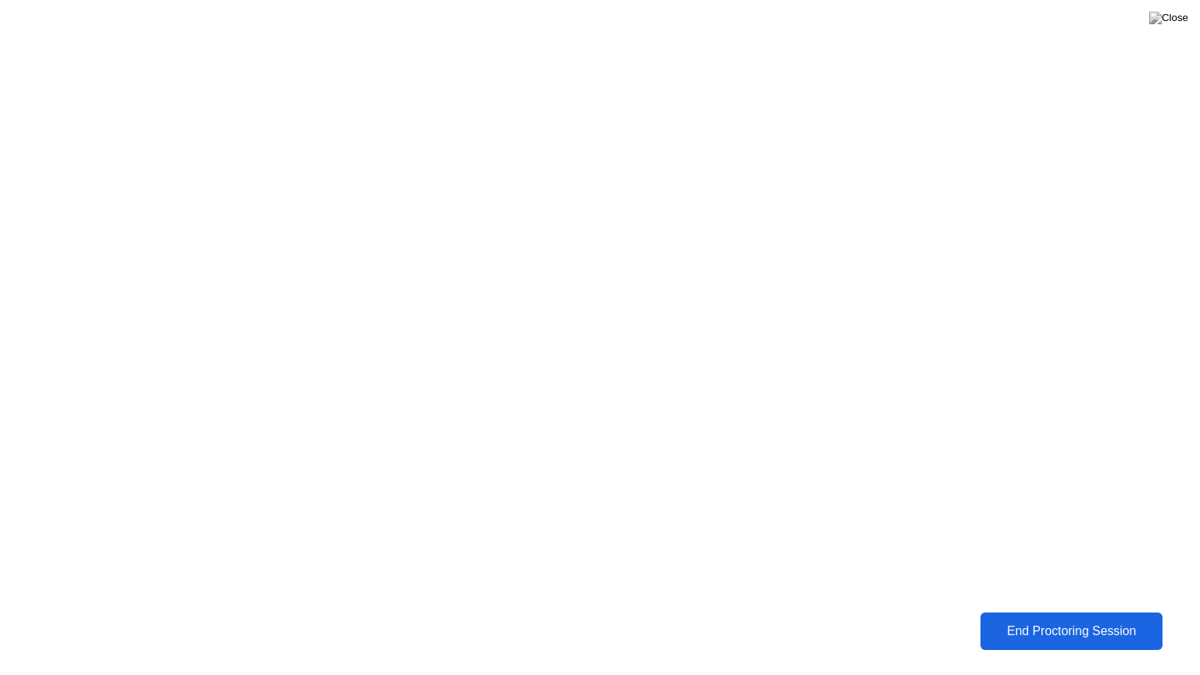
click at [1075, 626] on div "End Proctoring Session" at bounding box center [1071, 631] width 173 height 14
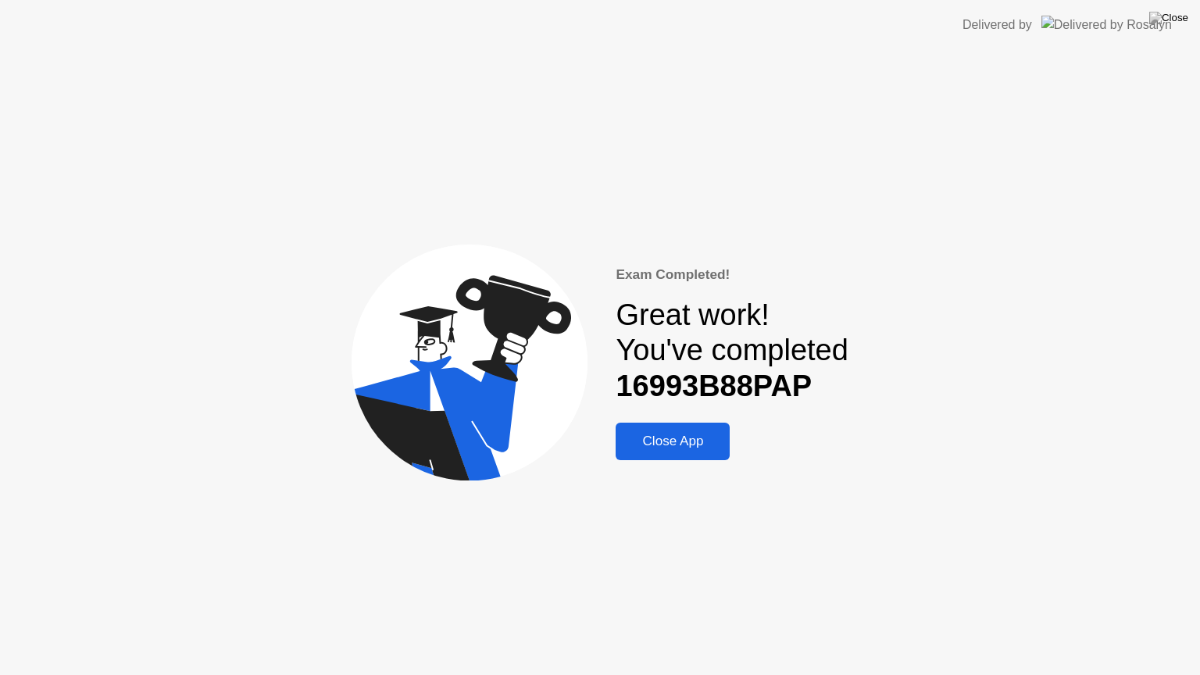
click at [687, 442] on div "Close App" at bounding box center [672, 442] width 105 height 16
